Goal: Information Seeking & Learning: Learn about a topic

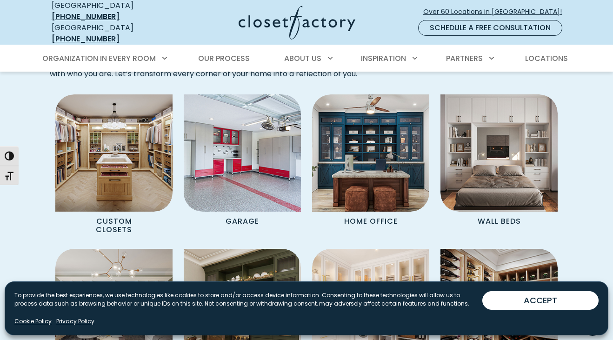
scroll to position [729, 0]
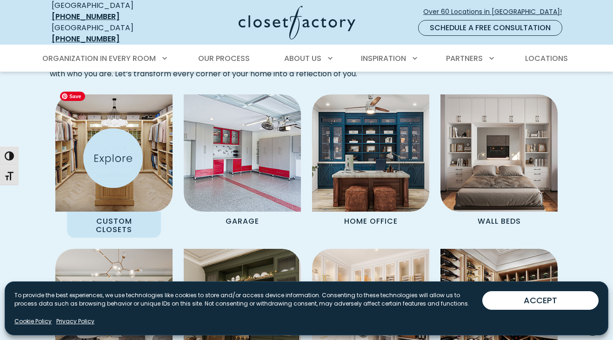
click at [113, 158] on img "Spaces Grid" at bounding box center [113, 152] width 129 height 129
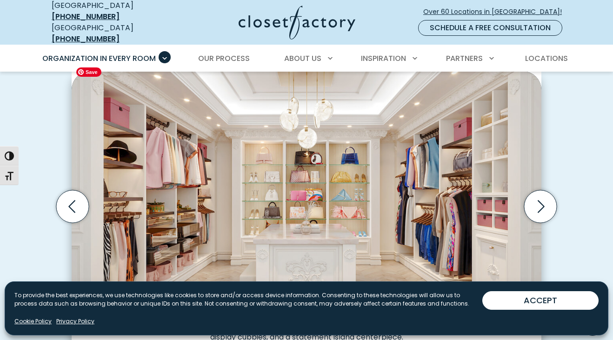
scroll to position [280, 0]
click at [537, 202] on icon "Next slide" at bounding box center [540, 206] width 33 height 33
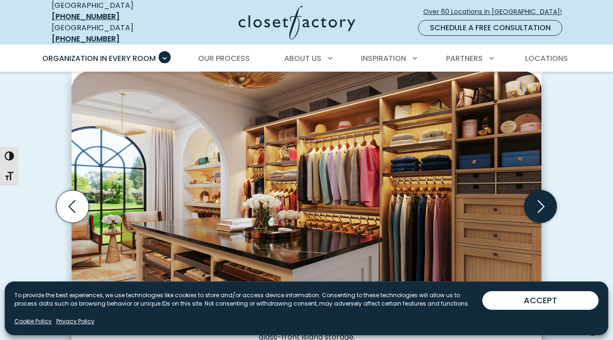
click at [538, 202] on icon "Next slide" at bounding box center [540, 206] width 33 height 33
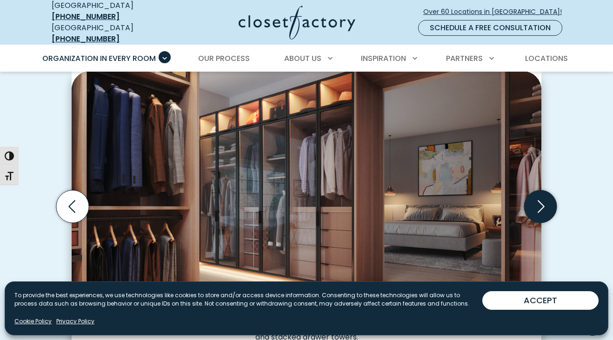
click at [538, 202] on icon "Next slide" at bounding box center [540, 206] width 33 height 33
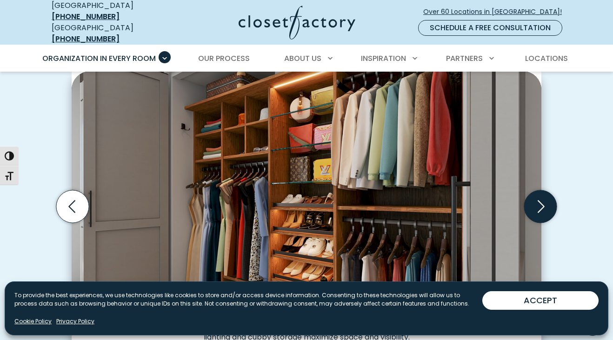
click at [541, 199] on icon "Next slide" at bounding box center [540, 206] width 33 height 33
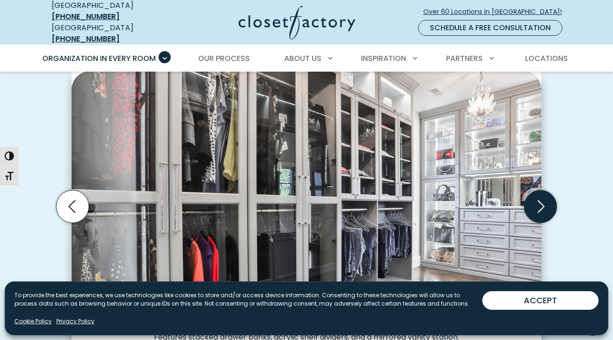
click at [541, 199] on icon "Next slide" at bounding box center [540, 206] width 33 height 33
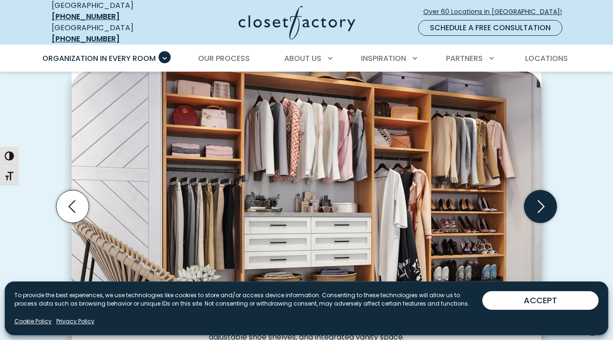
click at [543, 201] on icon "Next slide" at bounding box center [540, 206] width 33 height 33
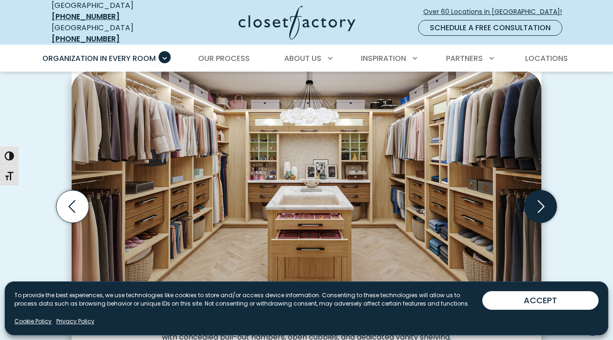
click at [544, 201] on icon "Next slide" at bounding box center [540, 206] width 33 height 33
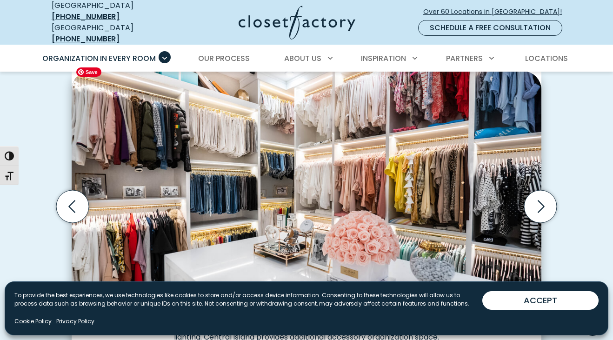
click at [496, 196] on img "Thumbnail Gallery" at bounding box center [307, 193] width 470 height 245
click at [540, 200] on icon "Next slide" at bounding box center [540, 206] width 33 height 33
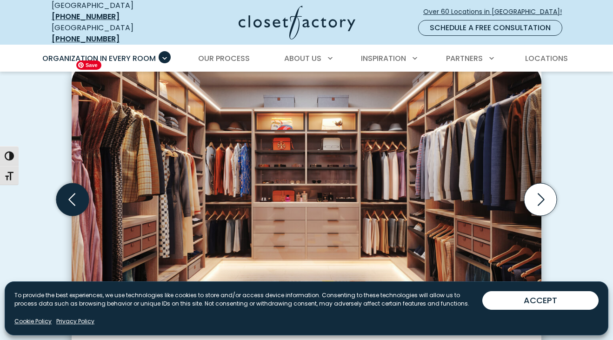
scroll to position [276, 0]
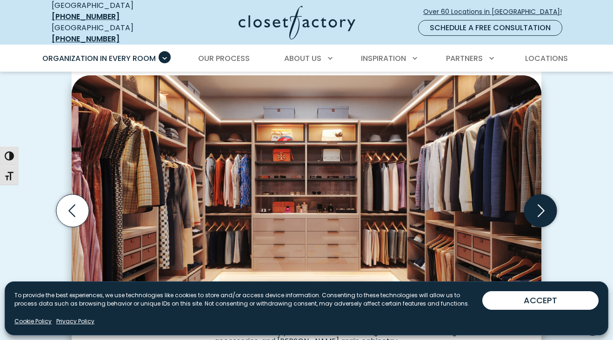
click at [536, 201] on icon "Next slide" at bounding box center [540, 210] width 33 height 33
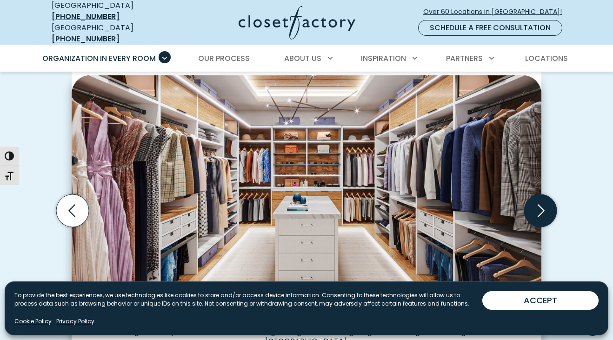
click at [545, 206] on icon "Next slide" at bounding box center [540, 210] width 33 height 33
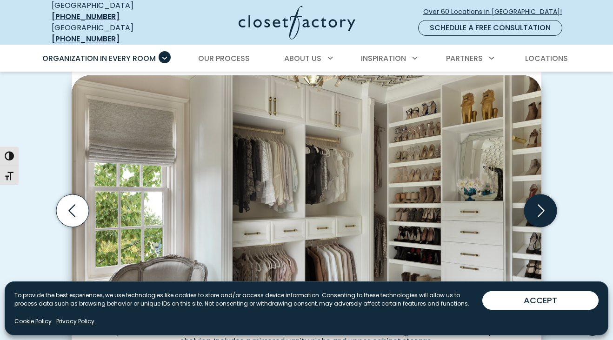
click at [545, 206] on icon "Next slide" at bounding box center [540, 210] width 33 height 33
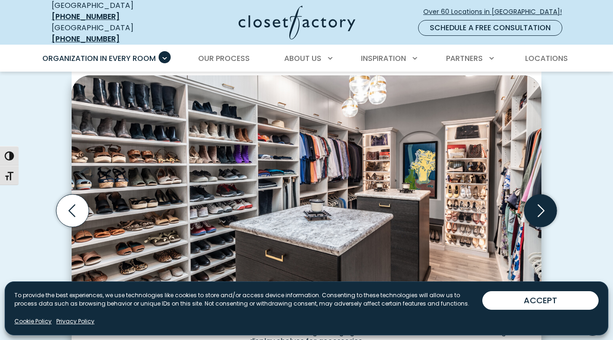
click at [545, 206] on icon "Next slide" at bounding box center [540, 210] width 33 height 33
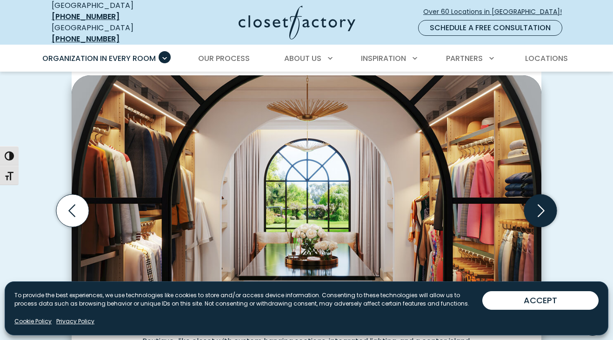
click at [543, 198] on icon "Next slide" at bounding box center [540, 210] width 33 height 33
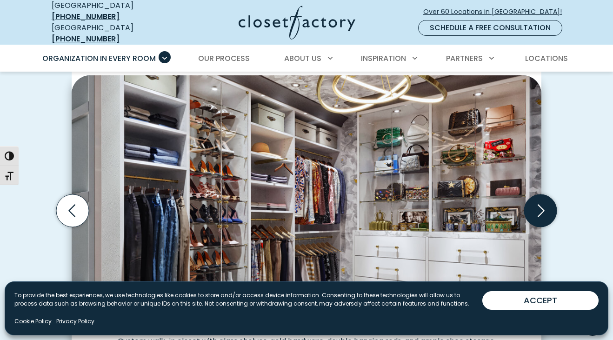
click at [538, 207] on icon "Next slide" at bounding box center [540, 210] width 33 height 33
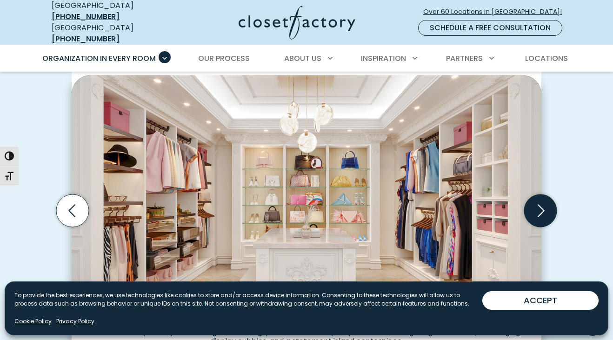
click at [543, 205] on icon "Next slide" at bounding box center [540, 210] width 33 height 33
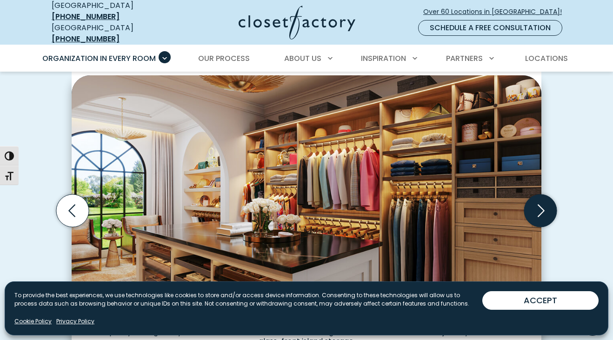
click at [540, 206] on icon "Next slide" at bounding box center [541, 210] width 7 height 13
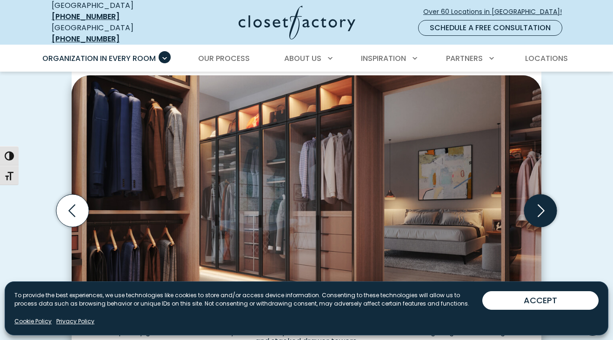
click at [539, 207] on icon "Next slide" at bounding box center [541, 210] width 7 height 13
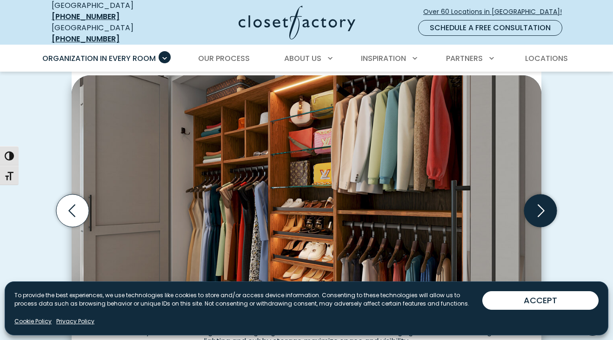
click at [539, 207] on icon "Next slide" at bounding box center [541, 210] width 7 height 13
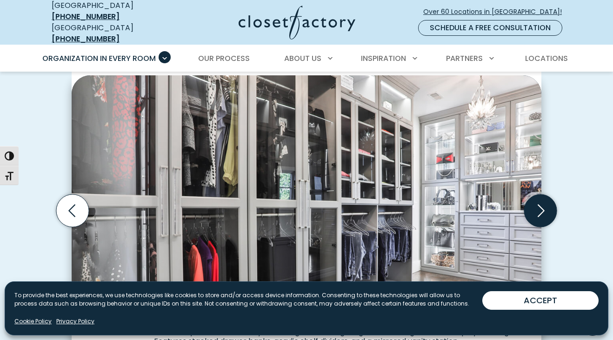
click at [539, 207] on icon "Next slide" at bounding box center [541, 210] width 7 height 13
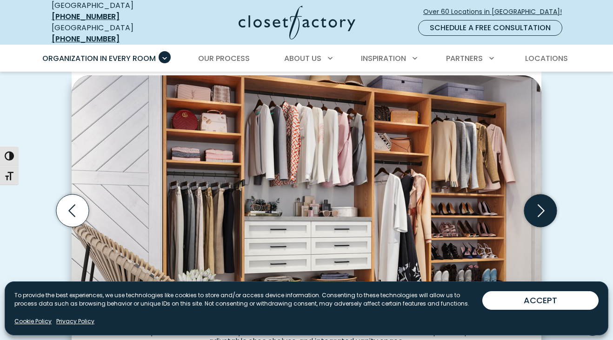
click at [546, 208] on icon "Next slide" at bounding box center [540, 210] width 33 height 33
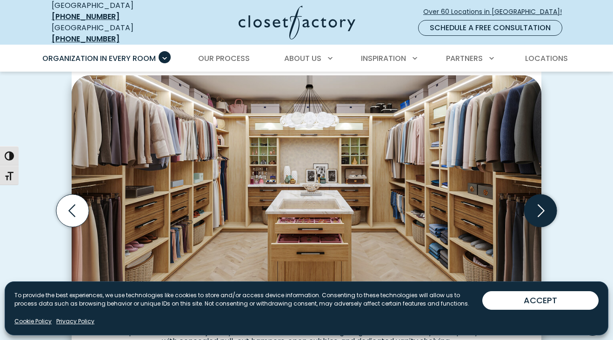
click at [544, 210] on icon "Next slide" at bounding box center [540, 210] width 33 height 33
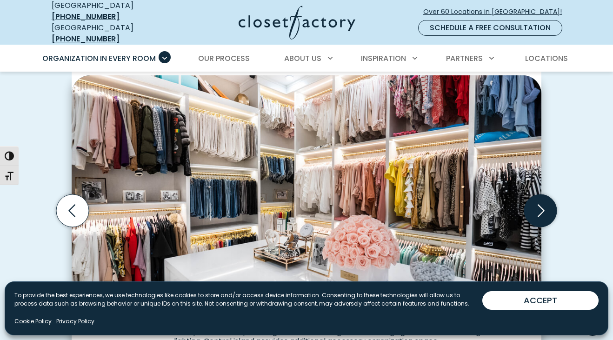
click at [544, 210] on icon "Next slide" at bounding box center [540, 210] width 33 height 33
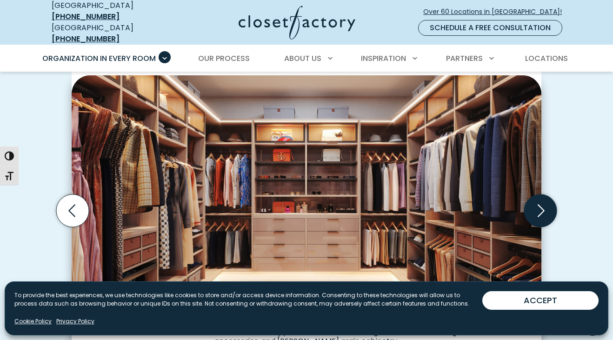
click at [544, 210] on icon "Next slide" at bounding box center [540, 210] width 33 height 33
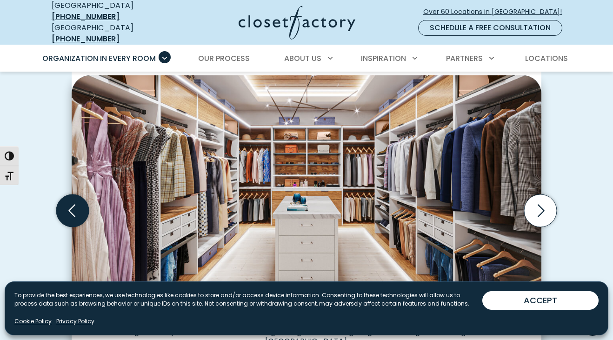
click at [85, 203] on icon "Previous slide" at bounding box center [72, 210] width 33 height 33
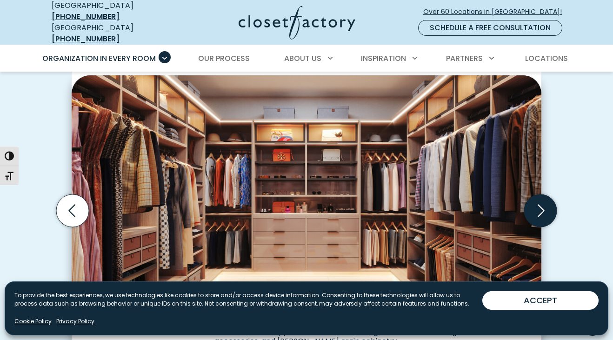
click at [541, 203] on icon "Next slide" at bounding box center [540, 210] width 33 height 33
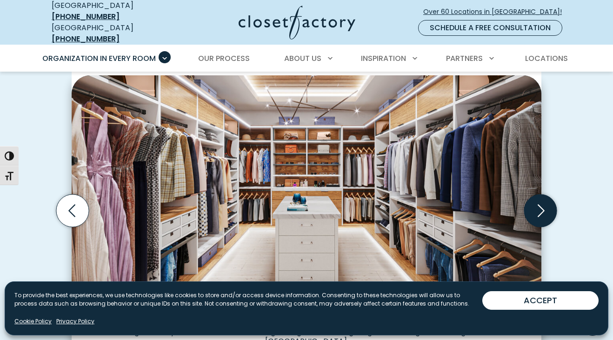
click at [541, 204] on icon "Next slide" at bounding box center [540, 210] width 33 height 33
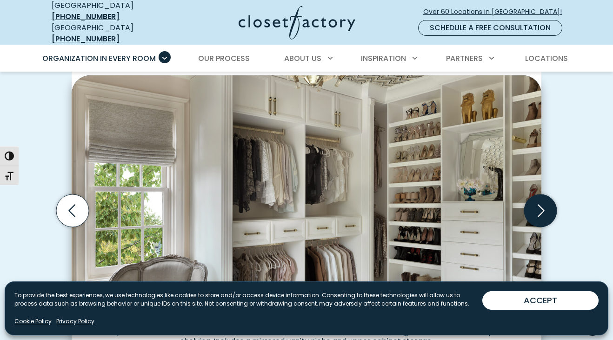
click at [541, 204] on icon "Next slide" at bounding box center [540, 210] width 33 height 33
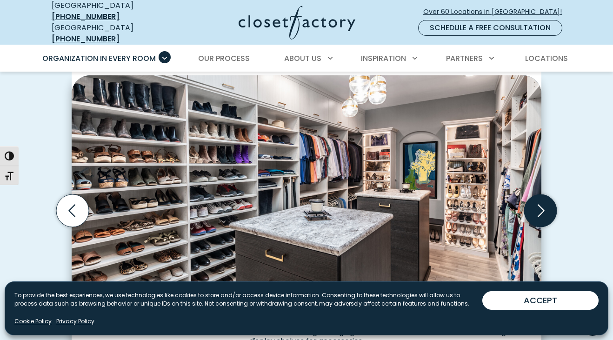
click at [541, 204] on icon "Next slide" at bounding box center [540, 210] width 33 height 33
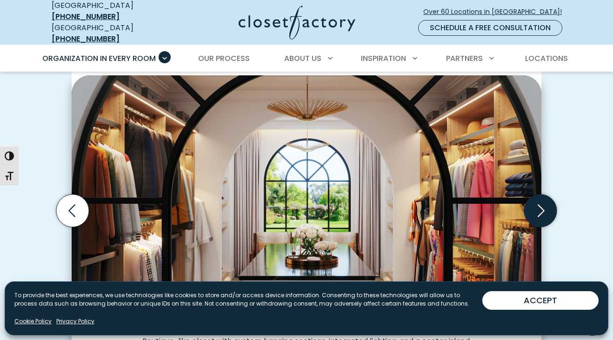
click at [545, 205] on icon "Next slide" at bounding box center [540, 210] width 33 height 33
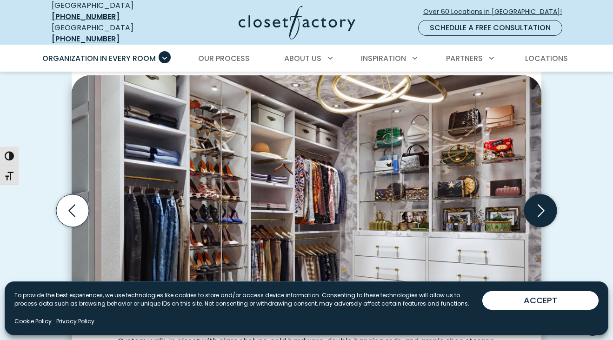
click at [545, 205] on icon "Next slide" at bounding box center [540, 210] width 33 height 33
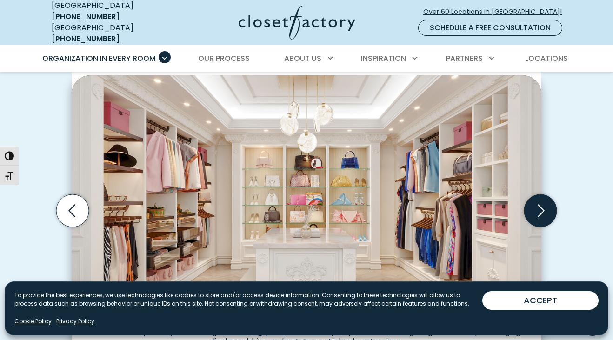
click at [545, 205] on icon "Next slide" at bounding box center [540, 210] width 33 height 33
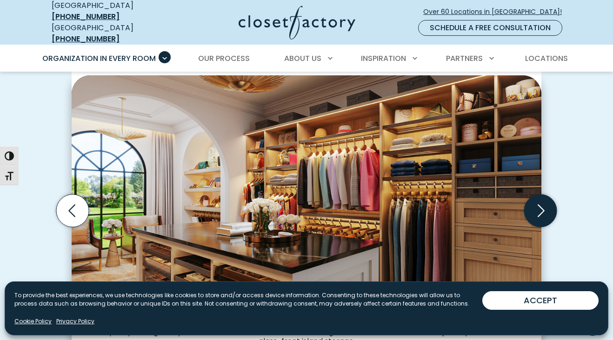
click at [545, 205] on icon "Next slide" at bounding box center [540, 210] width 33 height 33
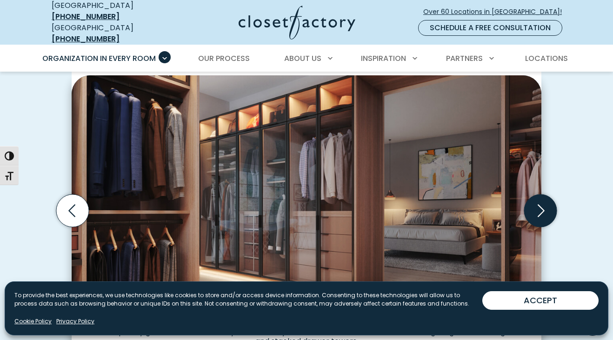
click at [545, 205] on icon "Next slide" at bounding box center [540, 210] width 33 height 33
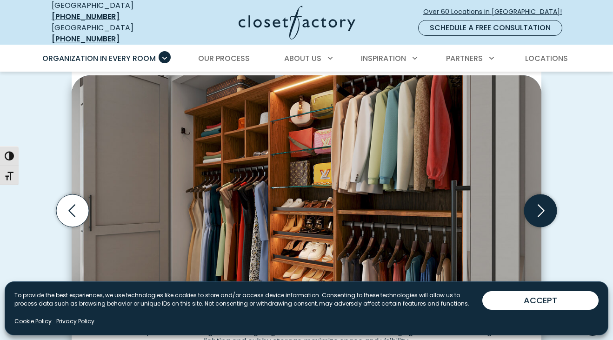
click at [545, 205] on icon "Next slide" at bounding box center [540, 210] width 33 height 33
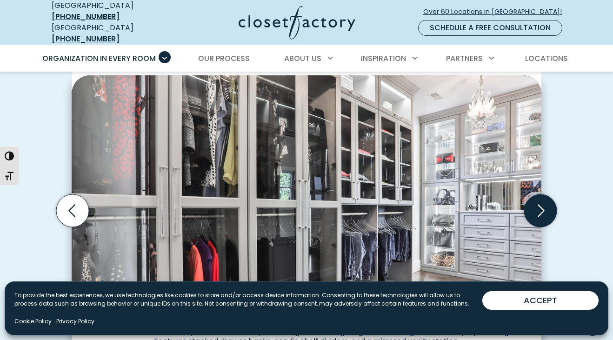
click at [545, 205] on icon "Next slide" at bounding box center [540, 210] width 33 height 33
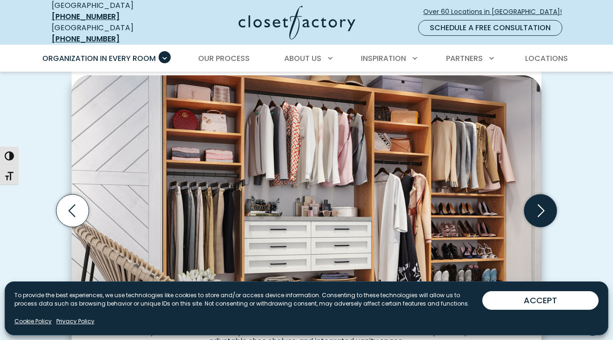
click at [545, 205] on icon "Next slide" at bounding box center [540, 210] width 33 height 33
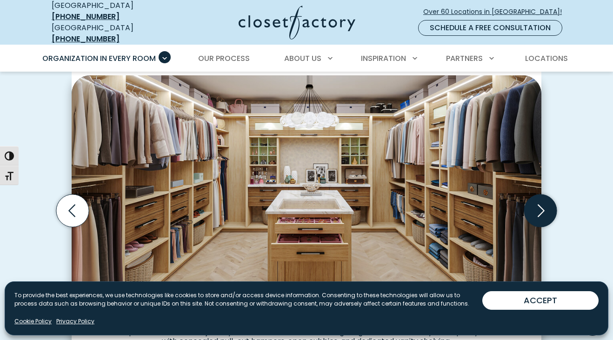
click at [545, 205] on icon "Next slide" at bounding box center [540, 210] width 33 height 33
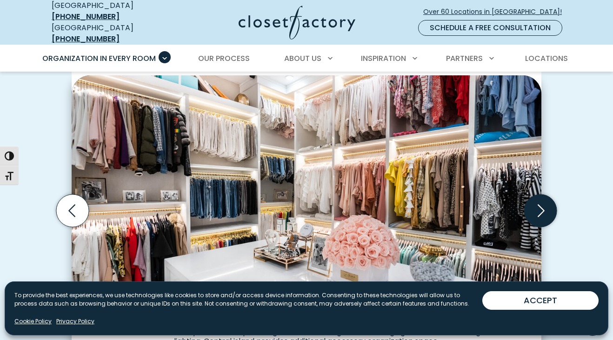
click at [545, 205] on icon "Next slide" at bounding box center [540, 210] width 33 height 33
